Goal: Task Accomplishment & Management: Manage account settings

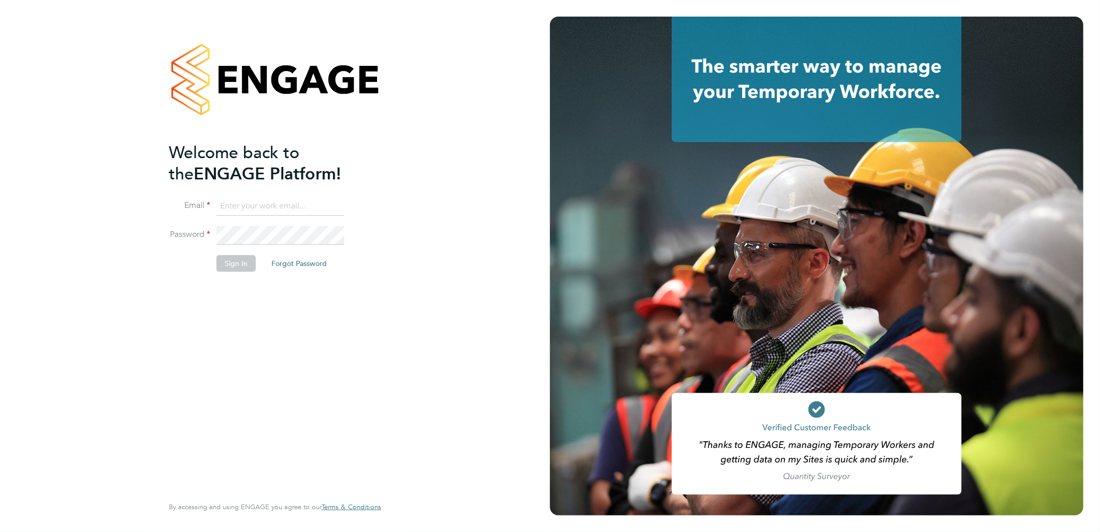
type input "lewis.jenner@cpplc.com"
click at [244, 256] on button "Sign In" at bounding box center [236, 263] width 39 height 17
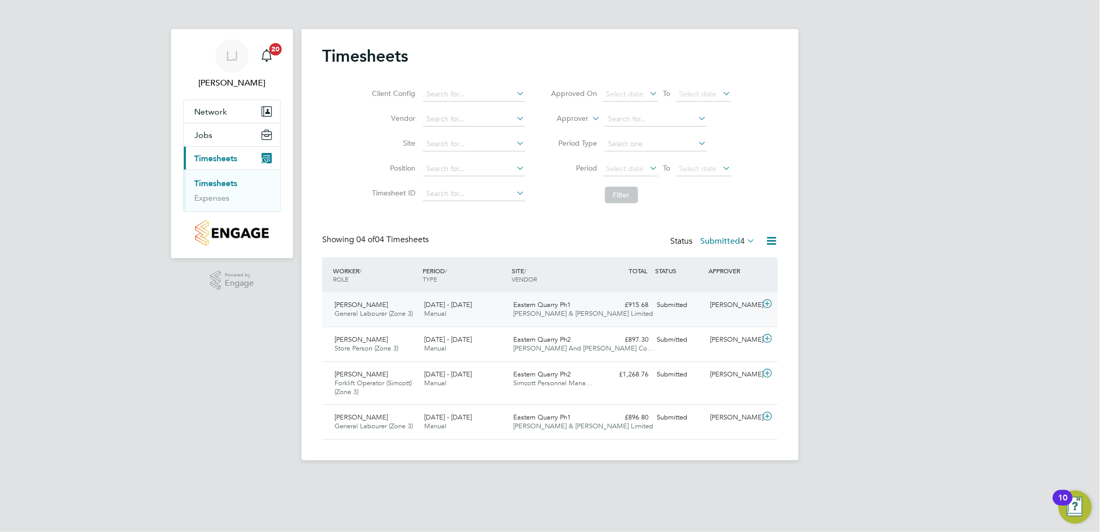
click at [423, 308] on div "22 - 28 Sep 2025 Manual" at bounding box center [465, 309] width 90 height 26
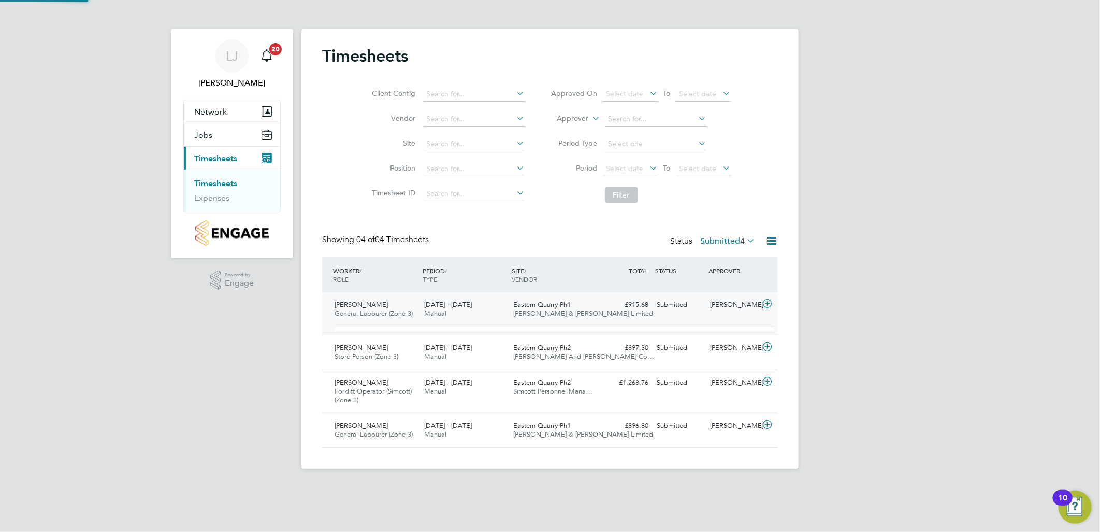
scroll to position [17, 101]
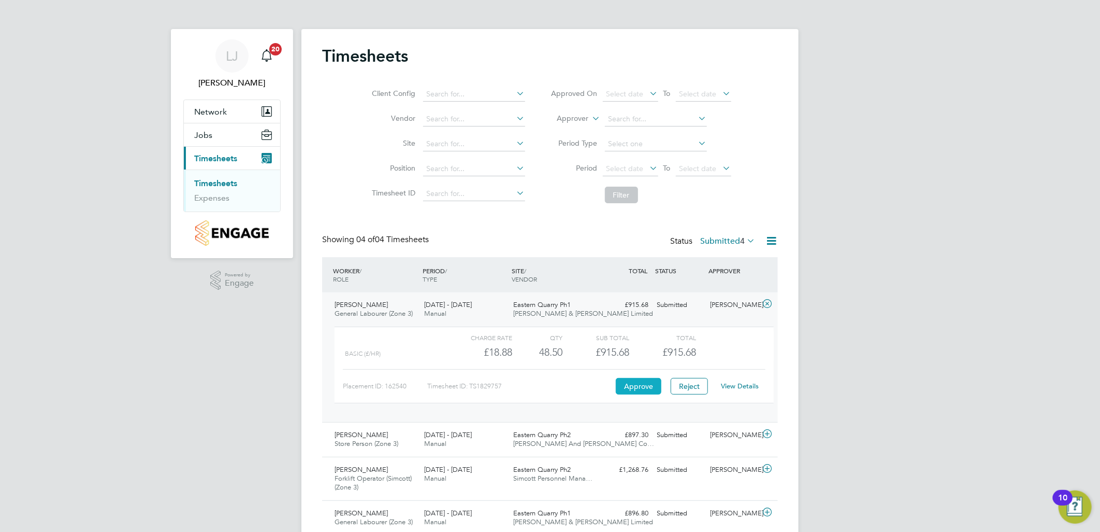
click at [639, 385] on button "Approve" at bounding box center [639, 386] width 46 height 17
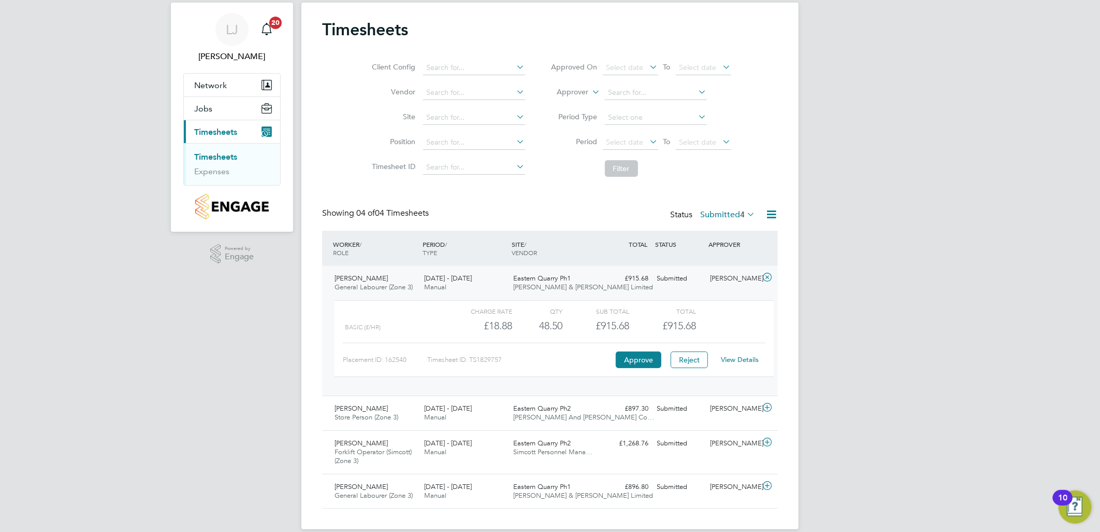
scroll to position [40, 0]
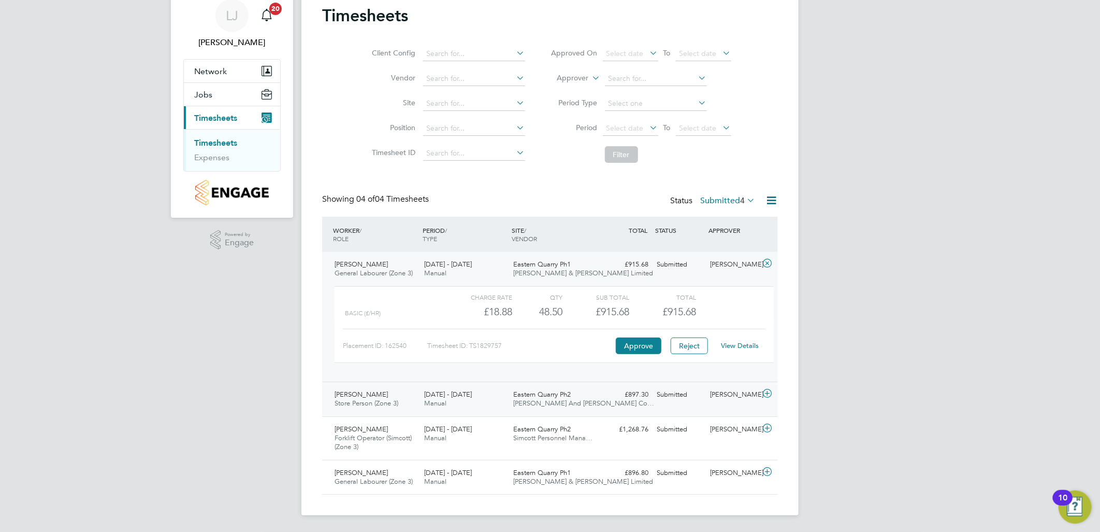
click at [472, 415] on div "WORKER / ROLE WORKER / PERIOD PERIOD / TYPE SITE / VENDOR TOTAL TOTAL / STATUS …" at bounding box center [550, 356] width 456 height 278
click at [536, 395] on span "Eastern Quarry Ph2" at bounding box center [543, 394] width 58 height 9
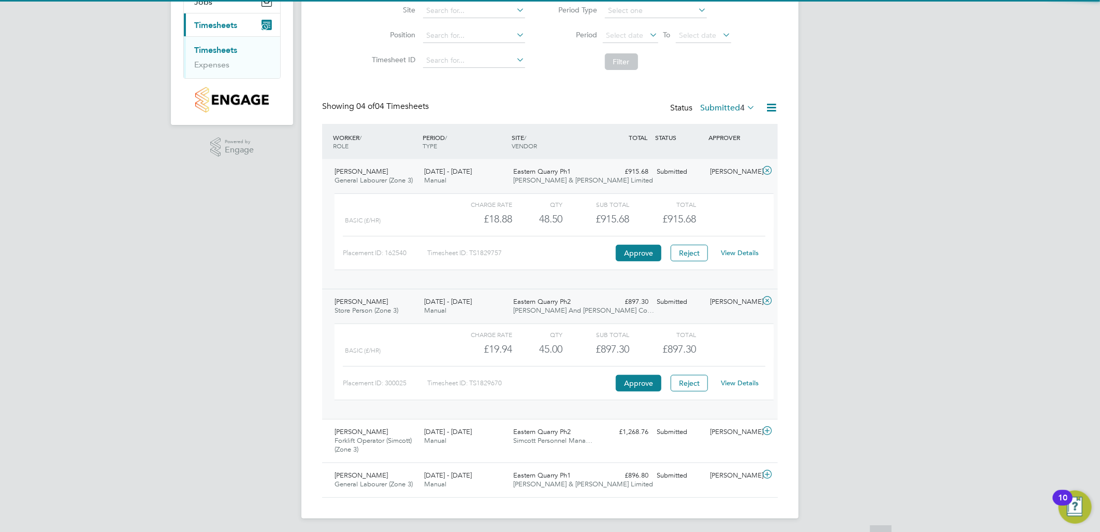
scroll to position [136, 0]
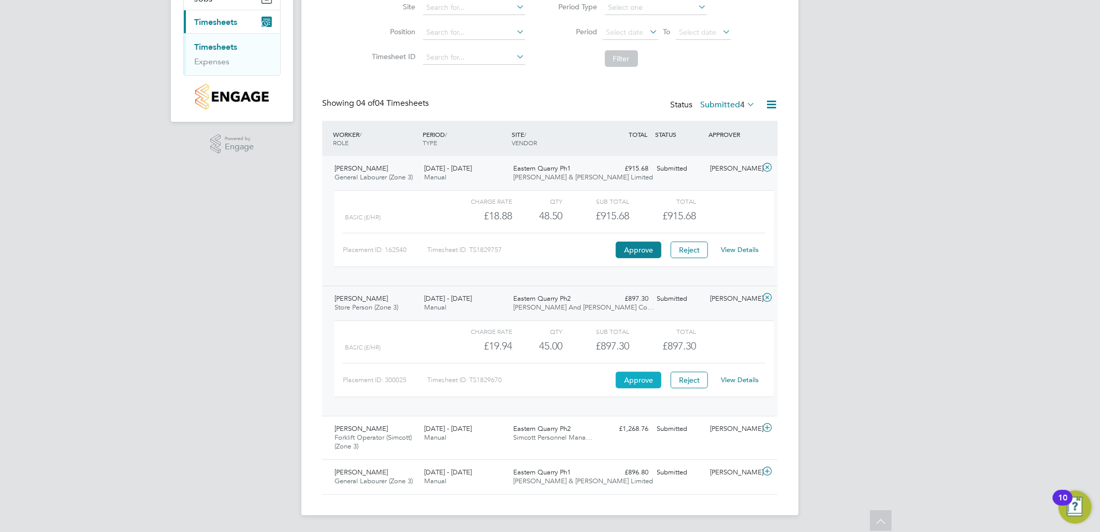
click at [630, 379] on button "Approve" at bounding box center [639, 379] width 46 height 17
click at [515, 432] on span "Eastern Quarry Ph2" at bounding box center [543, 428] width 58 height 9
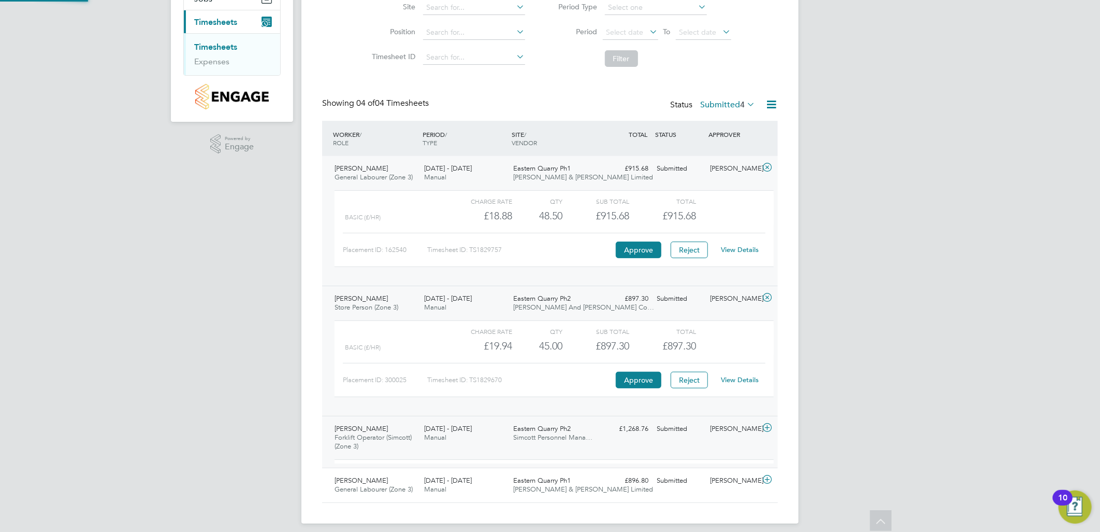
scroll to position [17, 101]
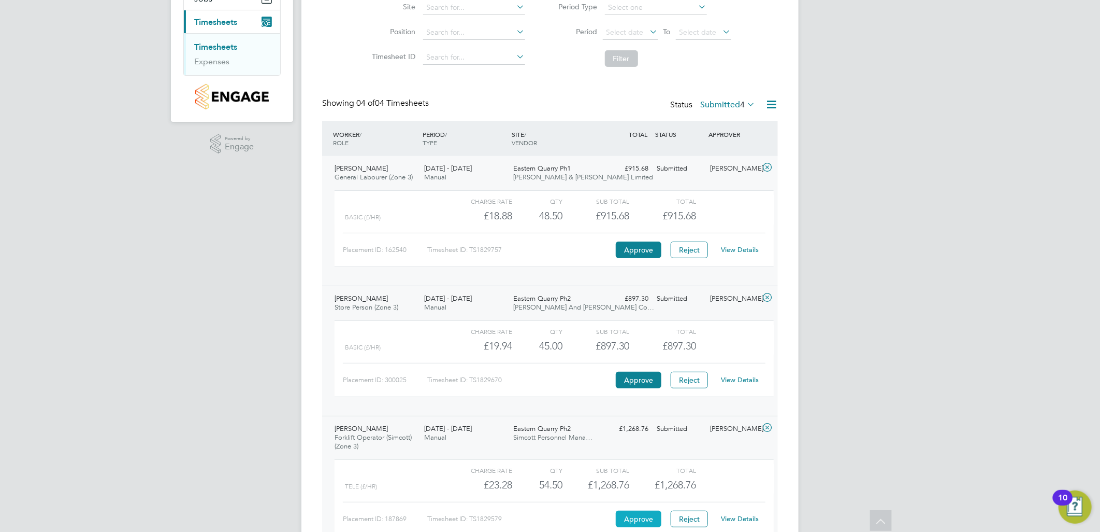
click at [645, 517] on button "Approve" at bounding box center [639, 518] width 46 height 17
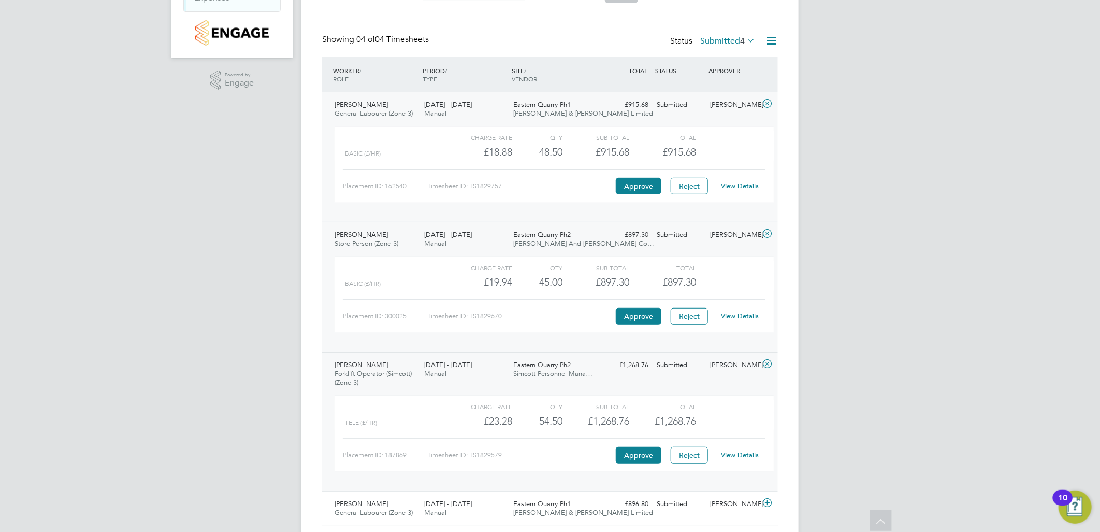
scroll to position [232, 0]
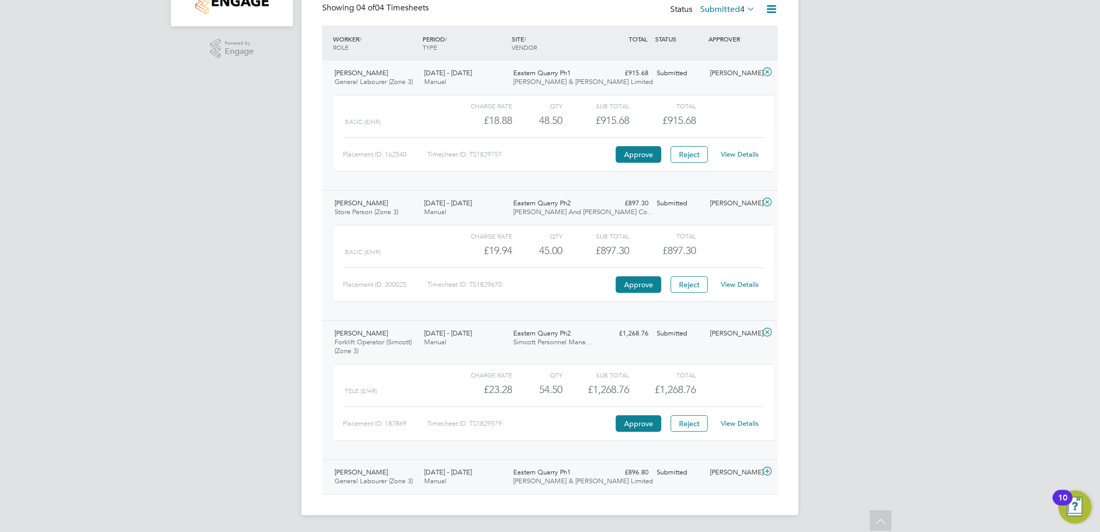
click at [405, 481] on span "General Labourer (Zone 3)" at bounding box center [374, 480] width 78 height 9
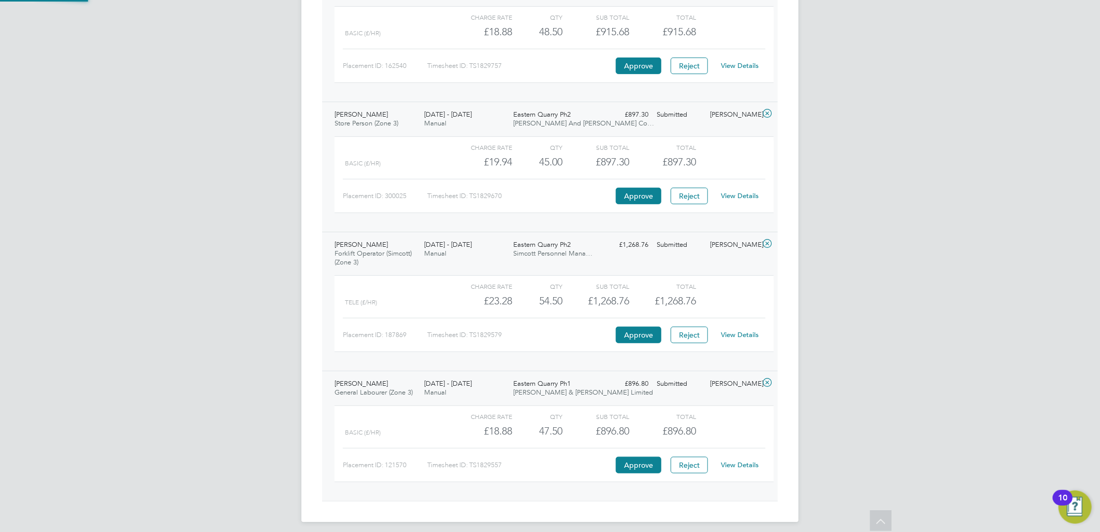
scroll to position [327, 0]
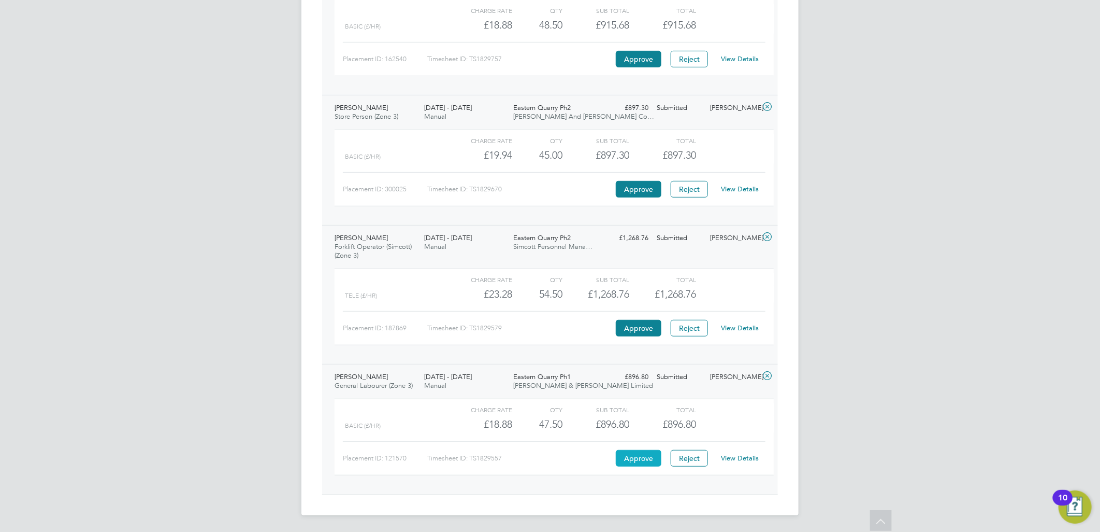
click at [638, 462] on button "Approve" at bounding box center [639, 458] width 46 height 17
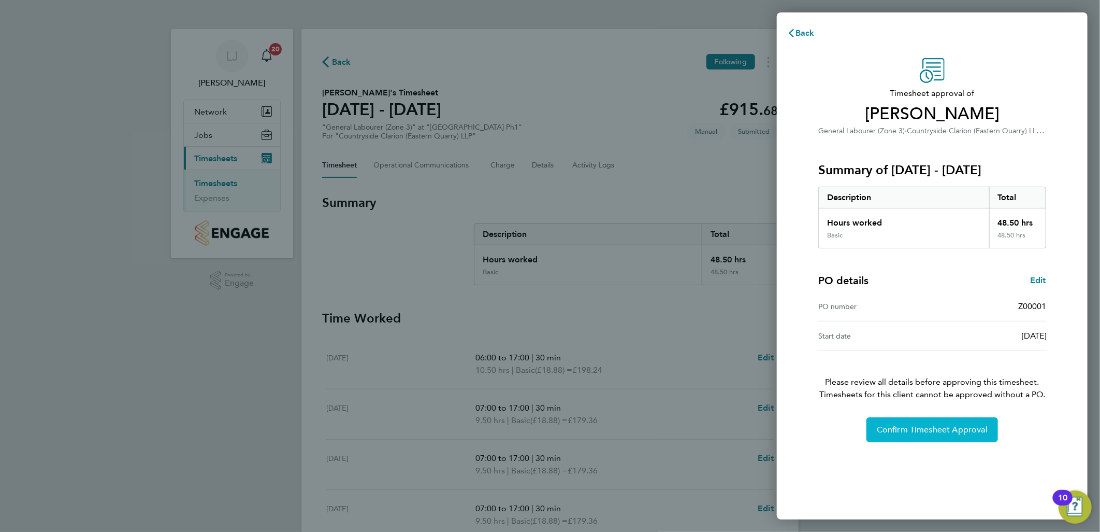
click at [952, 428] on span "Confirm Timesheet Approval" at bounding box center [932, 429] width 111 height 10
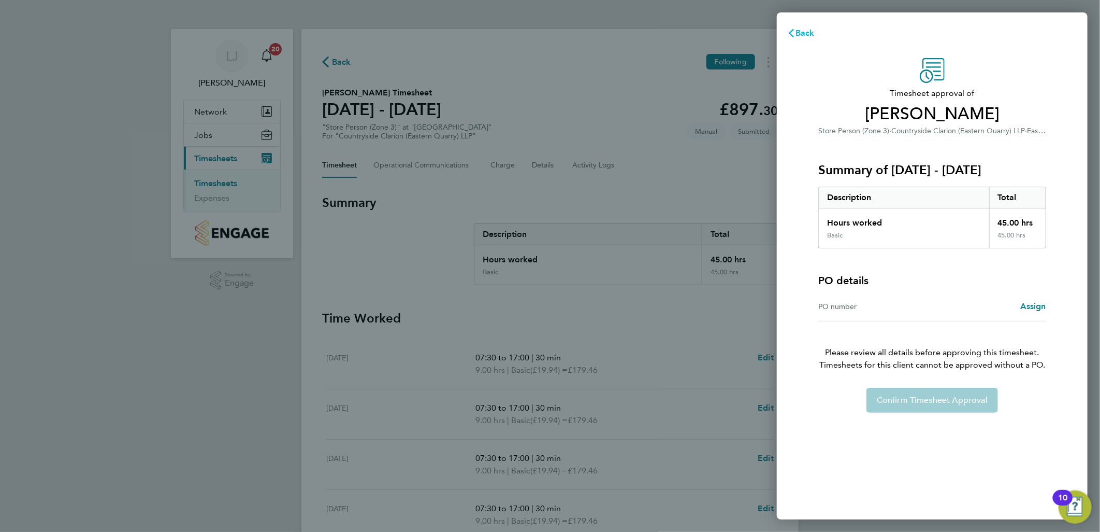
click at [810, 30] on span "Back" at bounding box center [805, 33] width 19 height 10
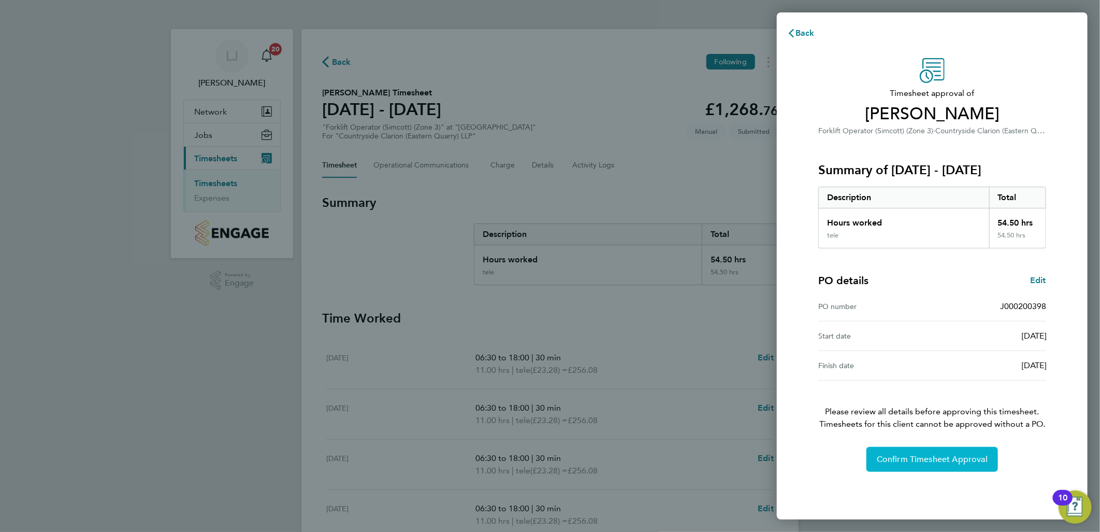
click at [893, 456] on span "Confirm Timesheet Approval" at bounding box center [932, 459] width 111 height 10
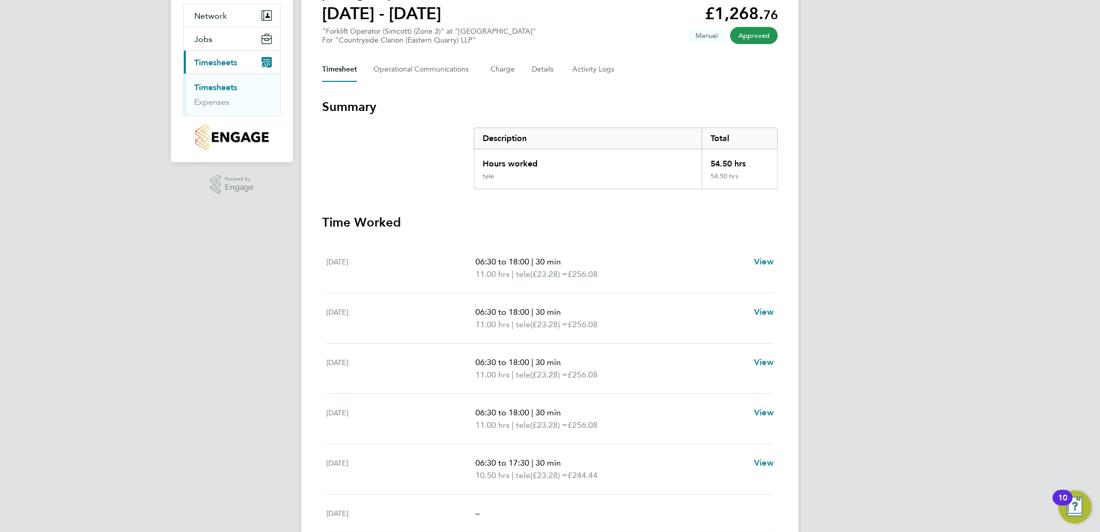
scroll to position [115, 0]
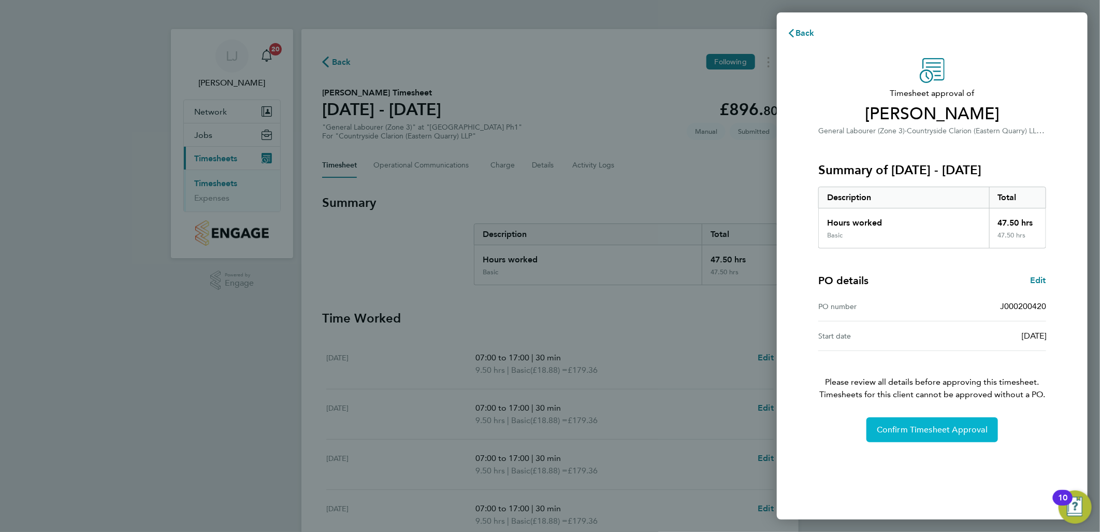
click at [891, 420] on button "Confirm Timesheet Approval" at bounding box center [933, 429] width 132 height 25
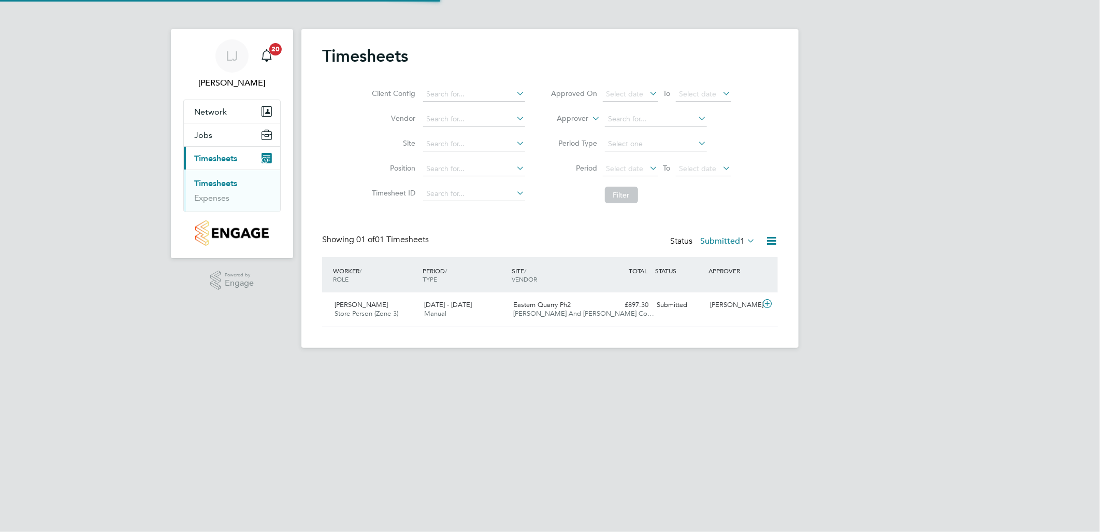
scroll to position [26, 90]
click at [571, 312] on span "[PERSON_NAME] And [PERSON_NAME] Co…" at bounding box center [584, 313] width 141 height 9
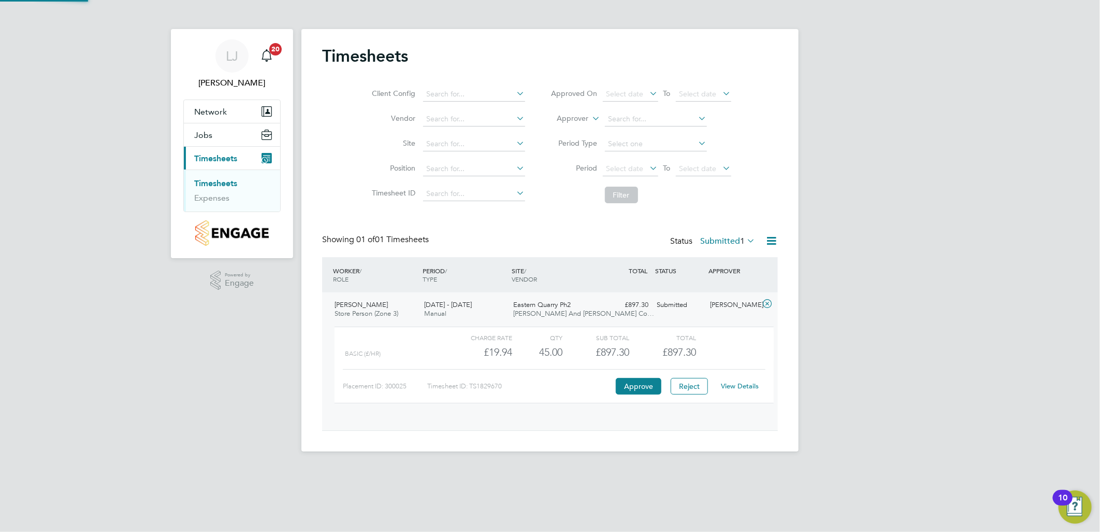
scroll to position [17, 101]
click at [631, 383] on button "Approve" at bounding box center [639, 386] width 46 height 17
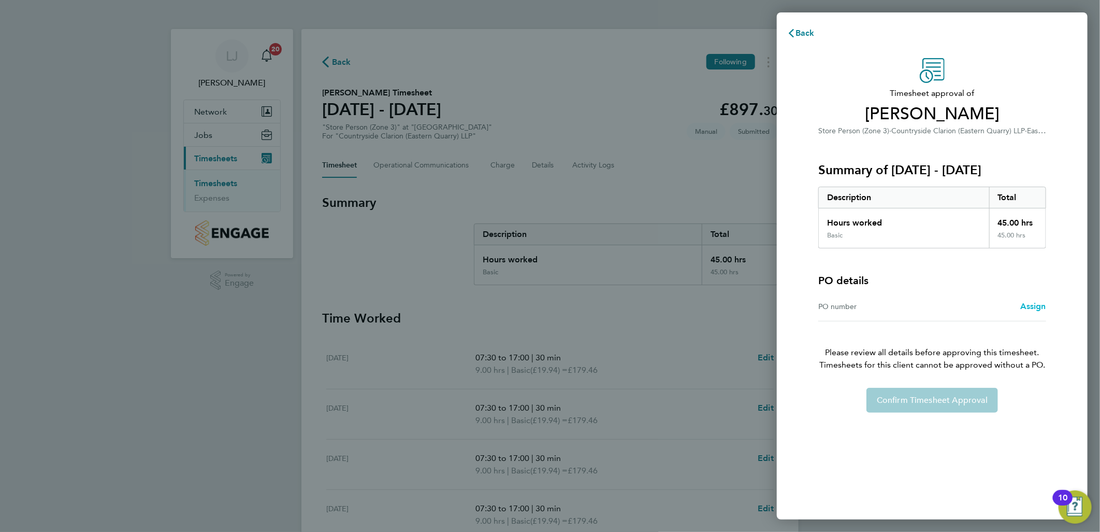
click at [1037, 307] on span "Assign" at bounding box center [1034, 306] width 26 height 10
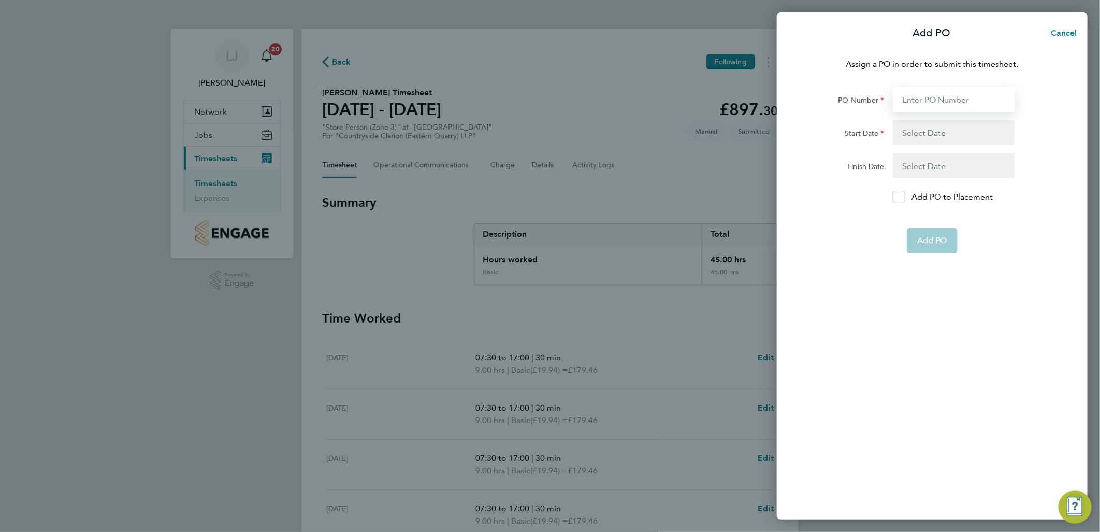
click at [925, 94] on input "PO Number" at bounding box center [954, 99] width 122 height 25
type input "vg5696"
click at [914, 139] on button "button" at bounding box center [954, 132] width 122 height 25
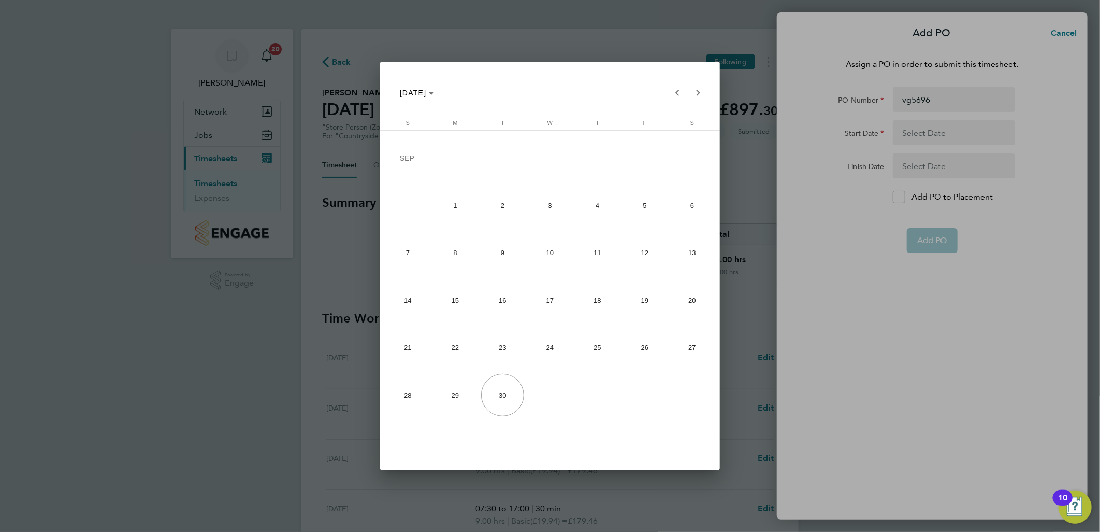
click at [472, 302] on span "15" at bounding box center [455, 300] width 42 height 42
type input "15 Sep 25"
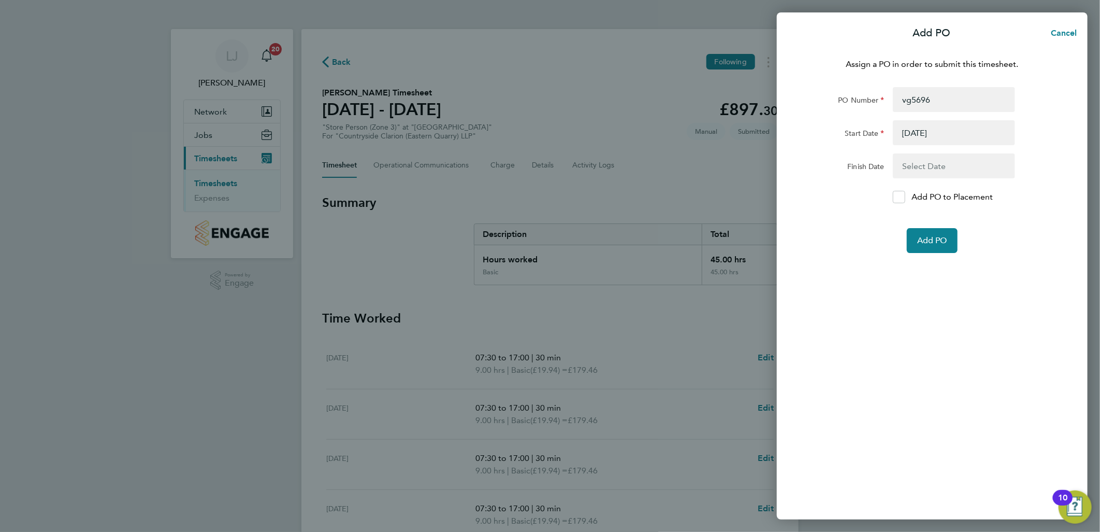
click at [947, 167] on button "button" at bounding box center [954, 165] width 122 height 25
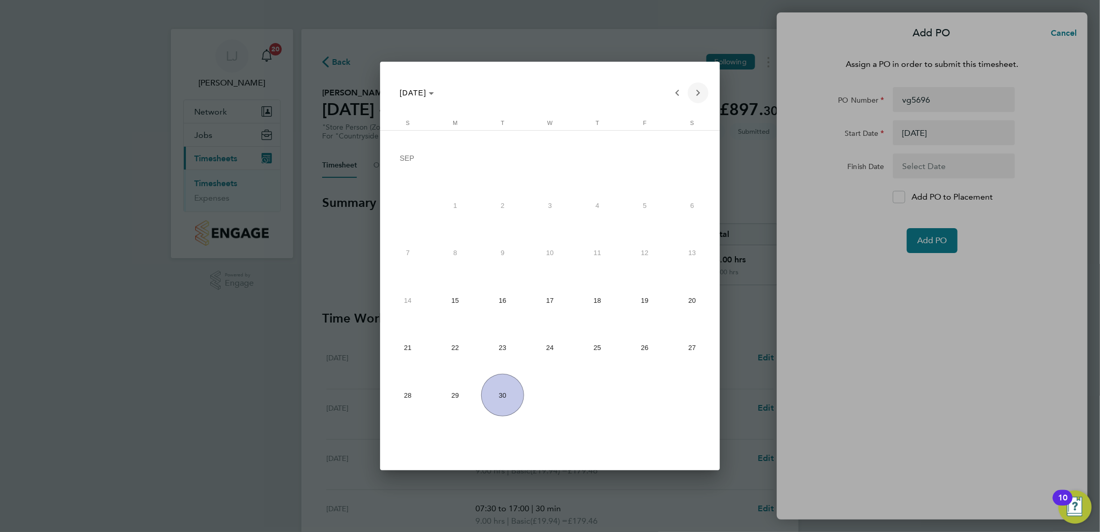
click at [696, 90] on span "Next month" at bounding box center [698, 92] width 21 height 21
click at [604, 217] on span "9" at bounding box center [597, 207] width 42 height 42
type input "09 Oct 25"
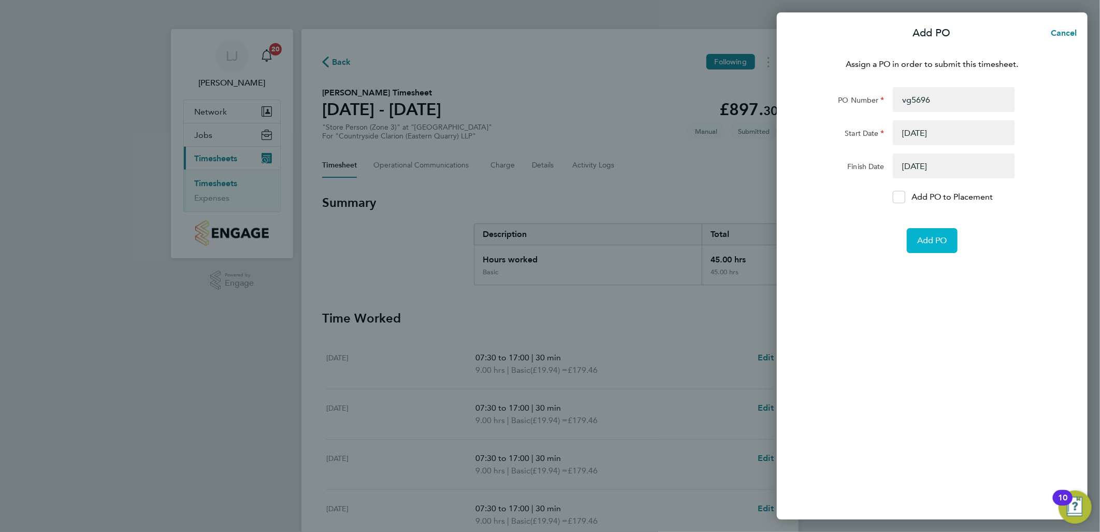
click at [945, 236] on span "Add PO" at bounding box center [932, 240] width 30 height 10
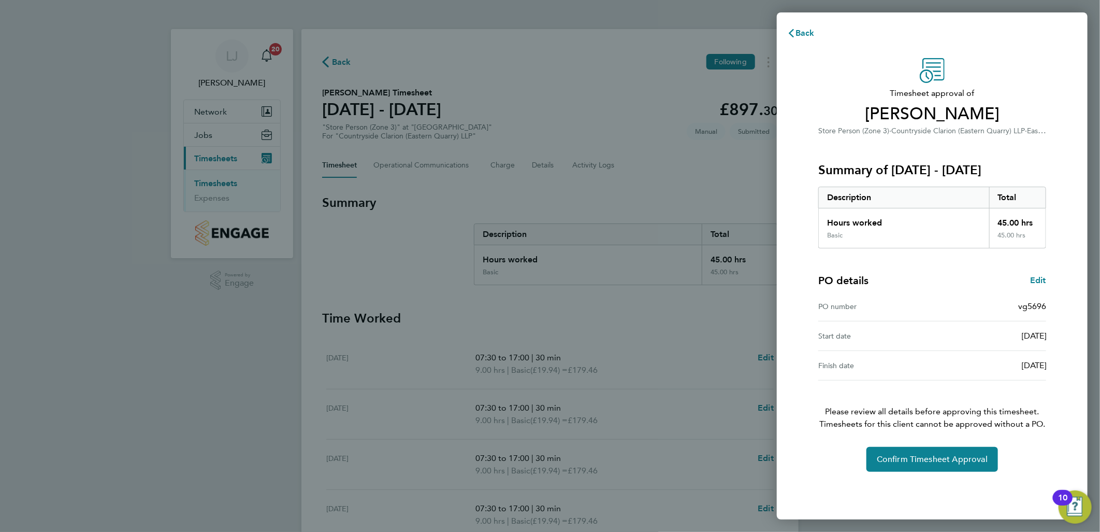
click at [974, 442] on div "Timesheet approval of Paul Gilbank Store Person (Zone 3) · Countryside Clarion …" at bounding box center [932, 264] width 253 height 413
click at [972, 447] on button "Confirm Timesheet Approval" at bounding box center [933, 459] width 132 height 25
